Goal: Communication & Community: Participate in discussion

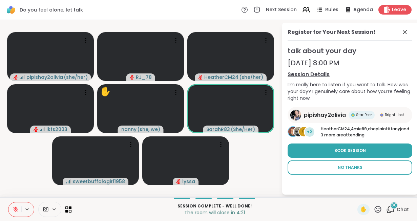
click at [347, 166] on span "No Thanks" at bounding box center [350, 168] width 25 height 6
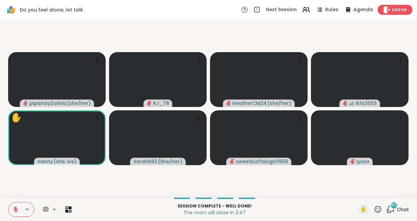
click at [396, 12] on span "Leave" at bounding box center [399, 9] width 15 height 7
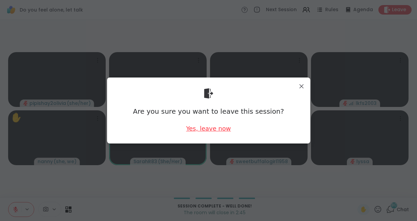
click at [215, 130] on div "Yes, leave now" at bounding box center [208, 128] width 45 height 8
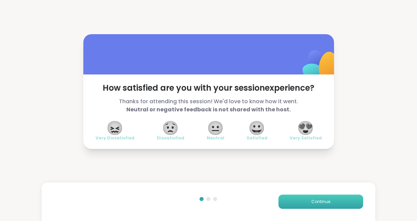
click at [331, 201] on button "Continue" at bounding box center [320, 202] width 85 height 14
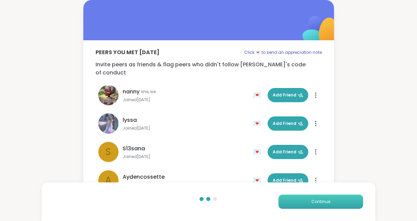
click at [331, 201] on button "Continue" at bounding box center [320, 202] width 85 height 14
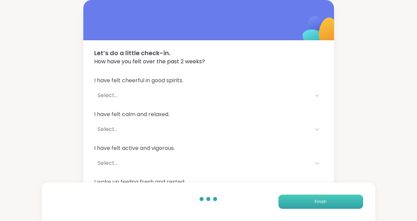
click at [331, 201] on button "Finish" at bounding box center [320, 202] width 85 height 14
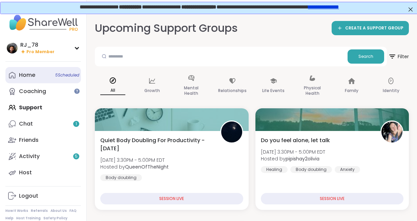
click at [38, 77] on link "Home 5 Scheduled" at bounding box center [43, 75] width 76 height 16
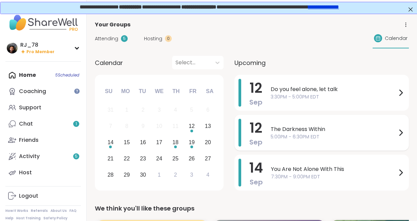
click at [322, 132] on span "The Darkness Within" at bounding box center [334, 129] width 126 height 8
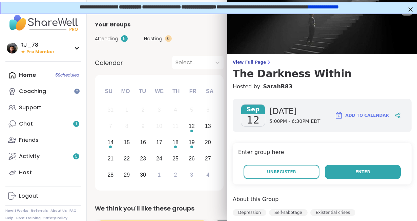
click at [351, 173] on button "Enter" at bounding box center [363, 172] width 76 height 14
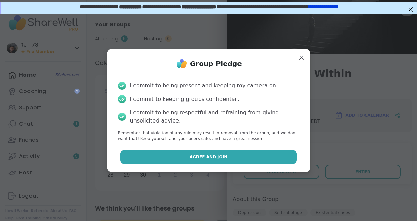
click at [198, 161] on button "Agree and Join" at bounding box center [208, 157] width 176 height 14
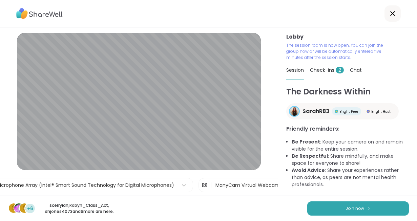
click at [333, 150] on li "Be Present : Keep your camera on and remain visible for the entire session." at bounding box center [350, 146] width 117 height 14
click at [362, 206] on span "Join now" at bounding box center [355, 209] width 19 height 6
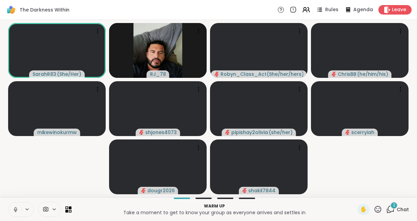
click at [15, 206] on icon at bounding box center [16, 210] width 6 height 6
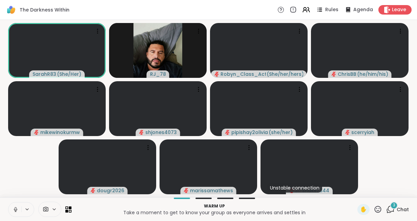
click at [16, 206] on icon at bounding box center [16, 208] width 2 height 3
click at [17, 206] on icon at bounding box center [16, 210] width 6 height 6
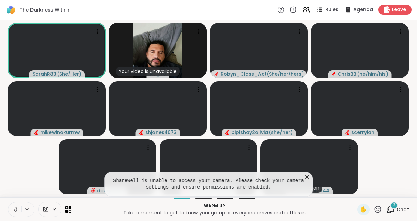
click at [17, 206] on button at bounding box center [14, 210] width 13 height 14
click at [17, 205] on button at bounding box center [14, 210] width 13 height 14
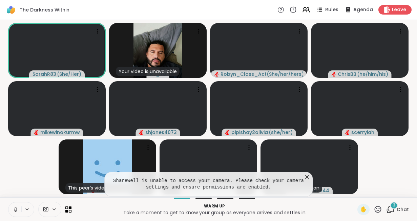
click at [17, 205] on button at bounding box center [14, 210] width 13 height 14
click at [16, 206] on icon at bounding box center [16, 210] width 6 height 6
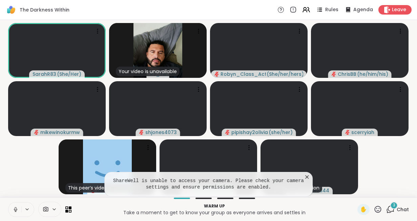
click at [16, 206] on icon at bounding box center [16, 210] width 6 height 6
click at [14, 206] on icon at bounding box center [16, 210] width 6 height 6
click at [12, 206] on button at bounding box center [14, 210] width 13 height 14
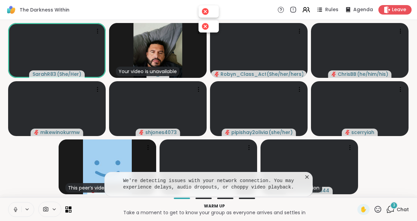
click at [12, 206] on button at bounding box center [14, 210] width 13 height 14
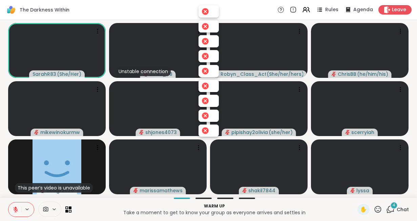
click at [207, 11] on div at bounding box center [204, 11] width 9 height 9
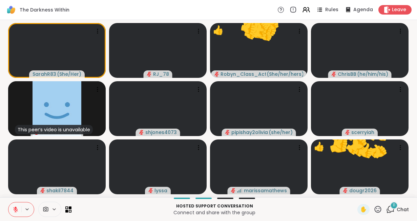
click at [380, 206] on icon at bounding box center [378, 209] width 8 height 8
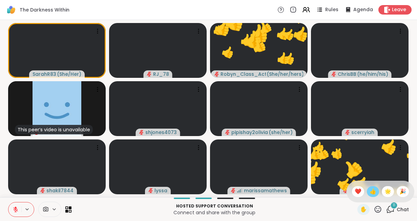
click at [372, 195] on span "👍" at bounding box center [373, 192] width 7 height 8
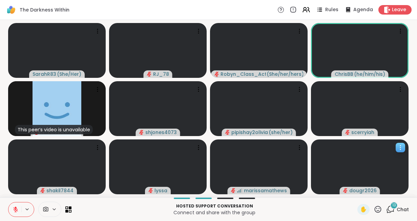
click at [368, 194] on span "dougr2026" at bounding box center [362, 190] width 27 height 7
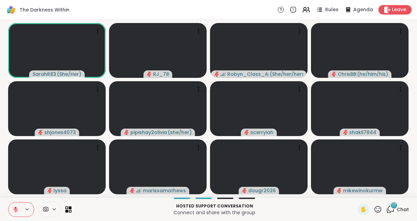
click at [15, 206] on icon at bounding box center [16, 208] width 2 height 3
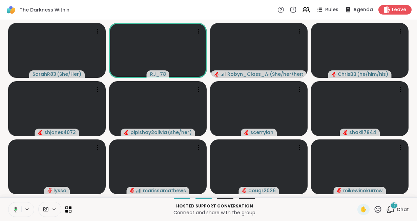
click at [14, 206] on icon at bounding box center [15, 210] width 6 height 6
